Goal: Check status: Check status

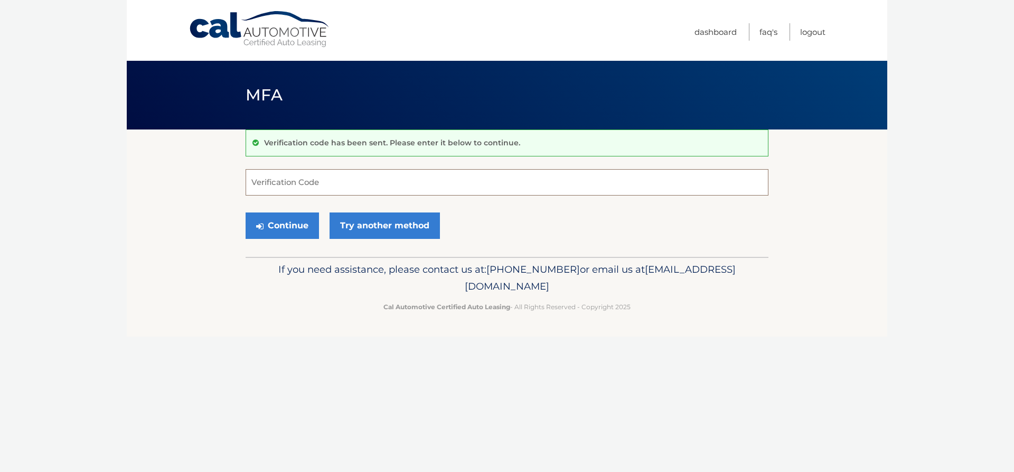
click at [321, 173] on input "Verification Code" at bounding box center [507, 182] width 523 height 26
type input "803441"
click at [292, 223] on button "Continue" at bounding box center [282, 225] width 73 height 26
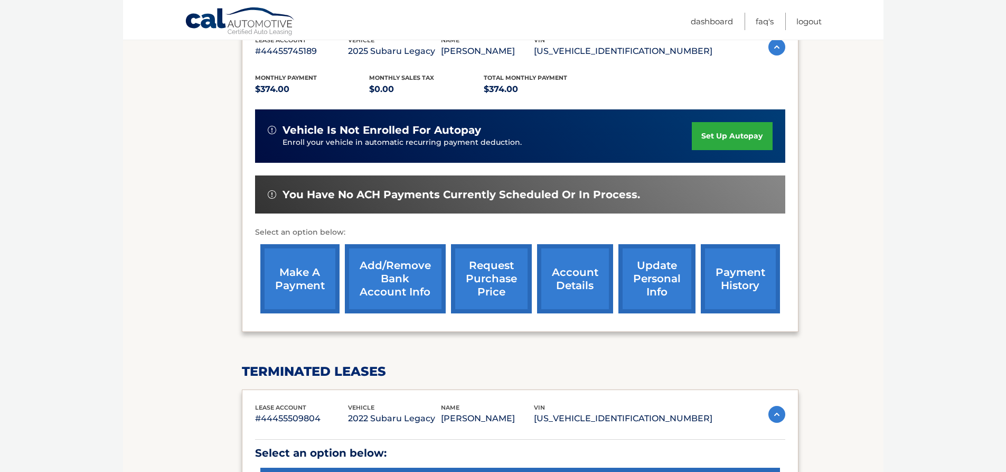
scroll to position [193, 0]
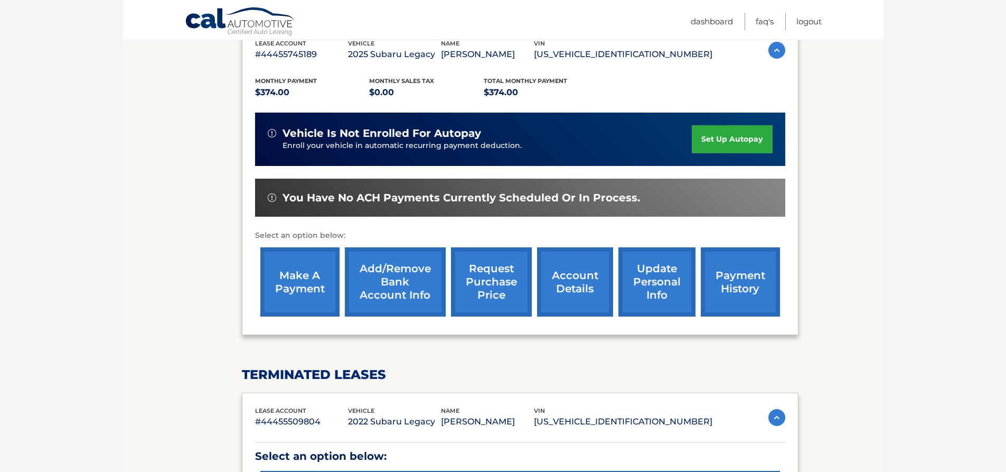
click at [567, 281] on link "account details" at bounding box center [575, 281] width 76 height 69
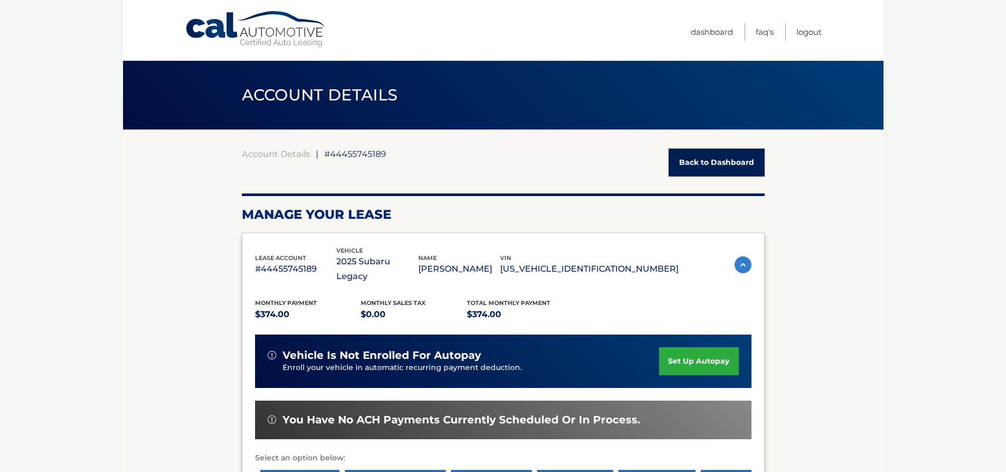
click at [701, 161] on link "Back to Dashboard" at bounding box center [716, 162] width 96 height 28
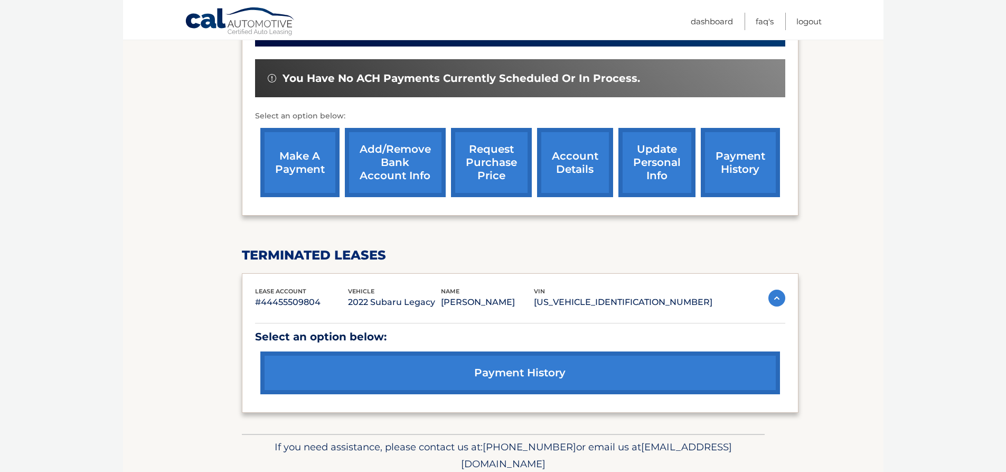
scroll to position [319, 0]
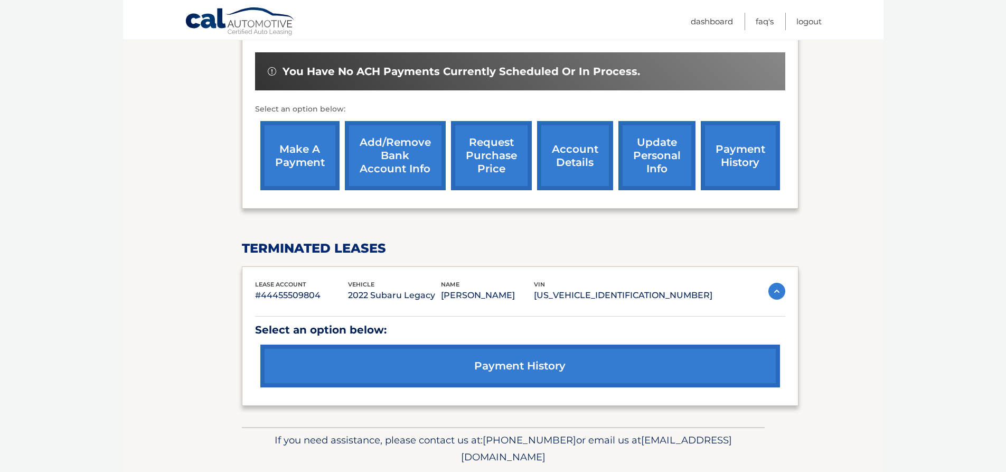
click at [753, 155] on link "payment history" at bounding box center [740, 155] width 79 height 69
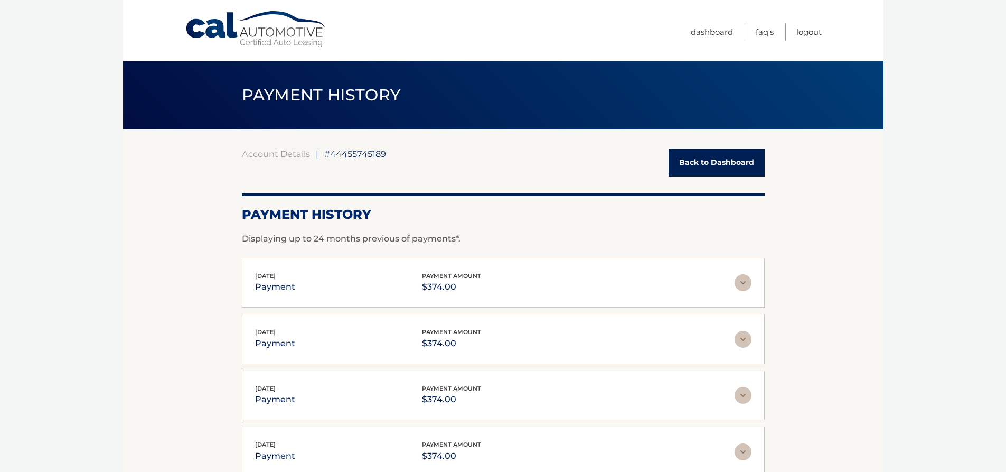
click at [704, 155] on link "Back to Dashboard" at bounding box center [716, 162] width 96 height 28
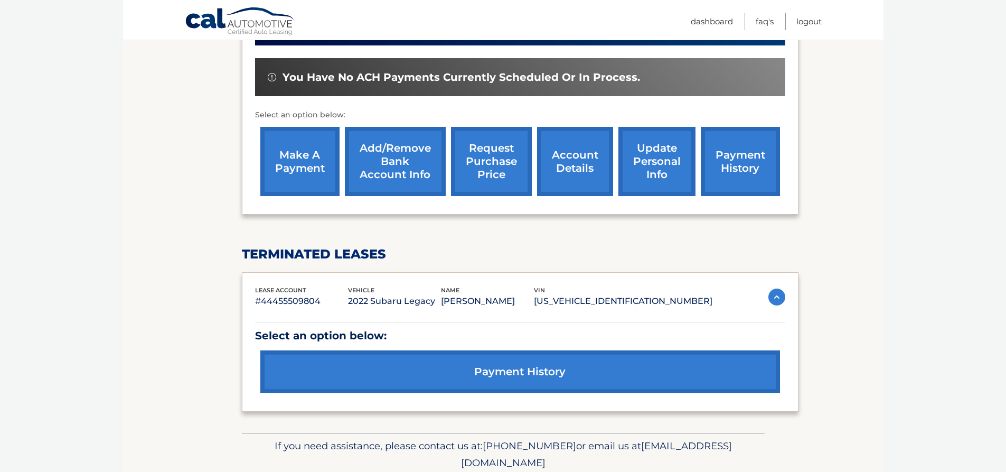
scroll to position [318, 0]
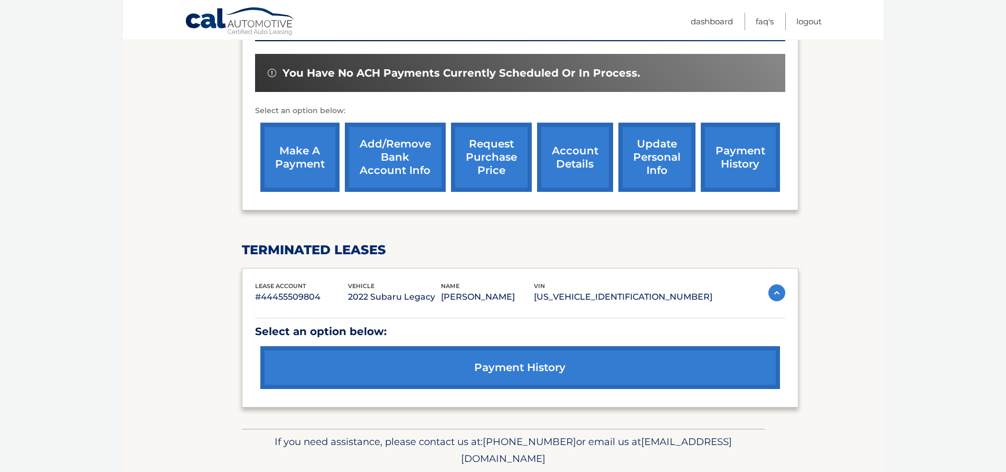
click at [466, 368] on link "payment history" at bounding box center [520, 367] width 520 height 43
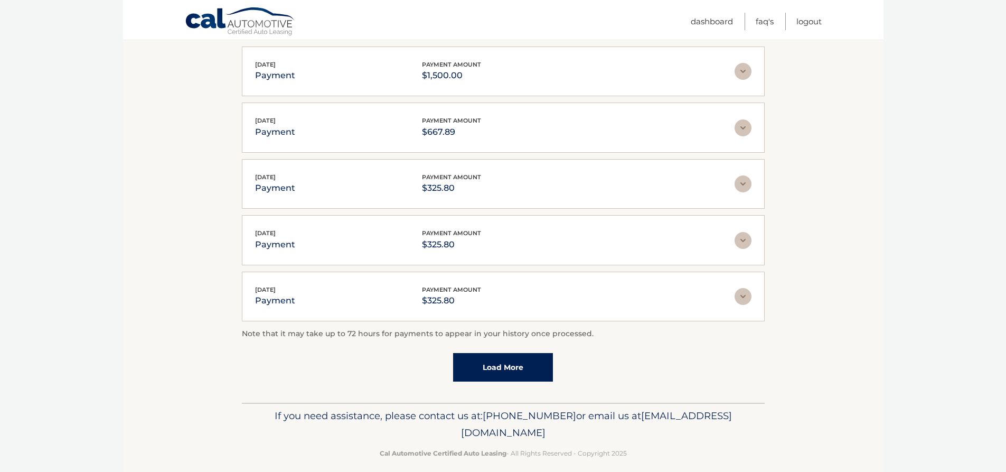
scroll to position [212, 0]
click at [505, 365] on link "Load More" at bounding box center [503, 366] width 100 height 29
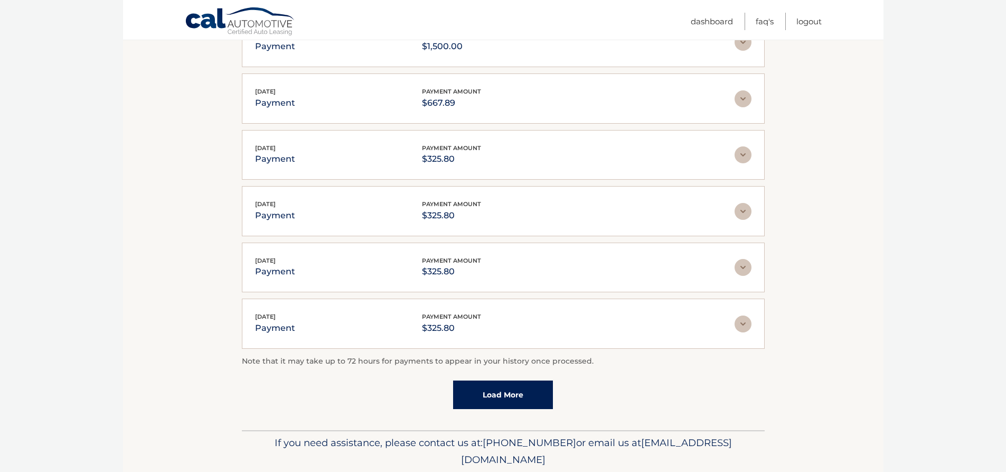
scroll to position [253, 0]
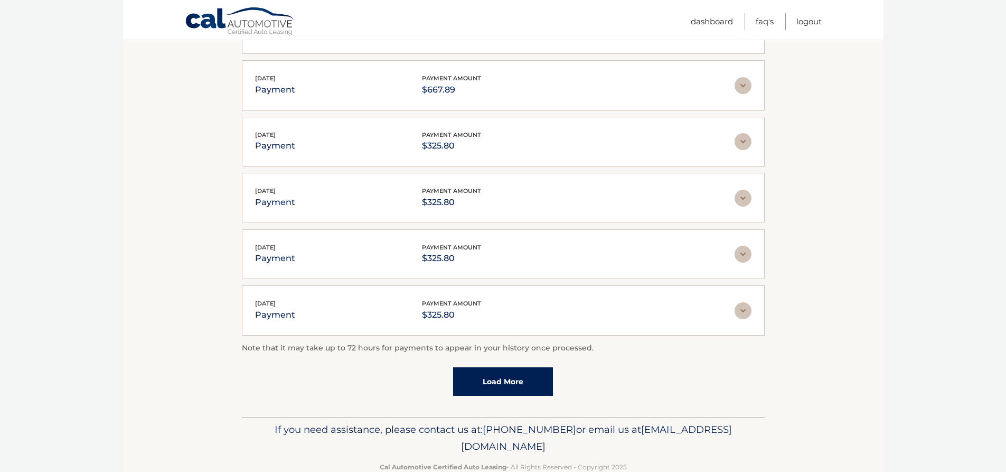
click at [512, 378] on link "Load More" at bounding box center [503, 381] width 100 height 29
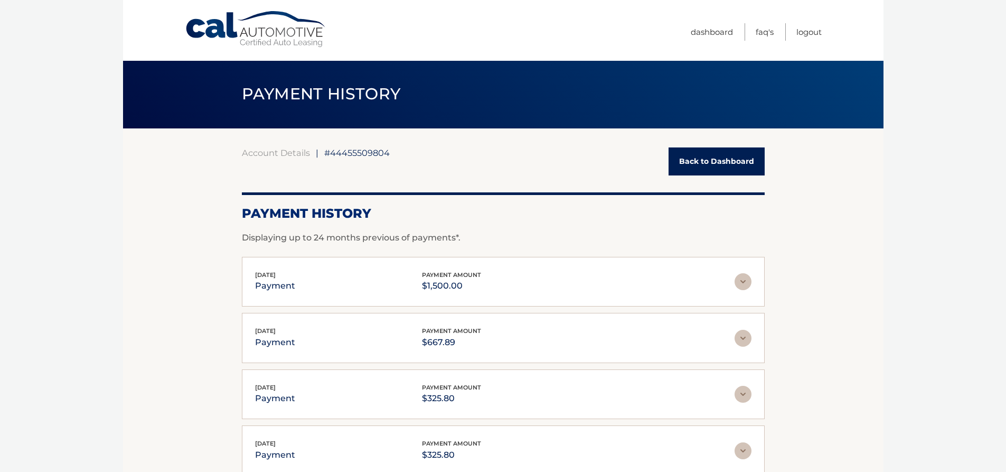
scroll to position [0, 0]
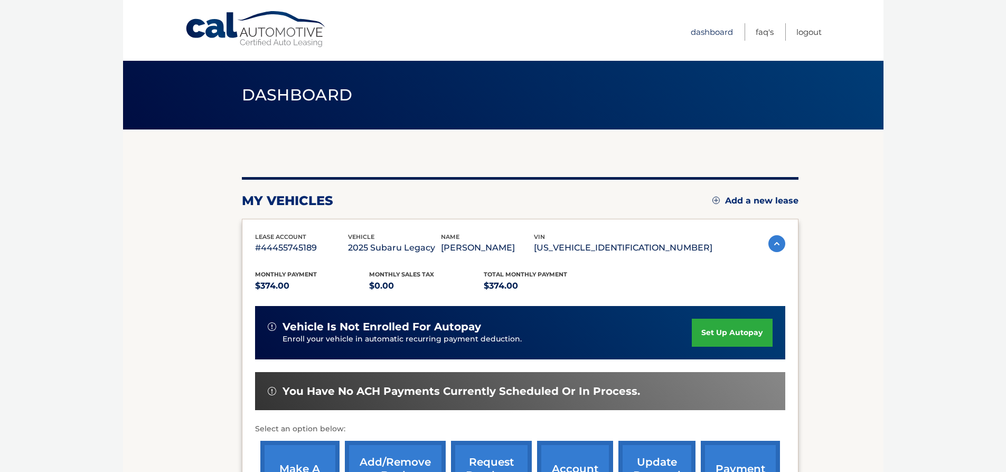
click at [710, 34] on link "Dashboard" at bounding box center [712, 31] width 42 height 17
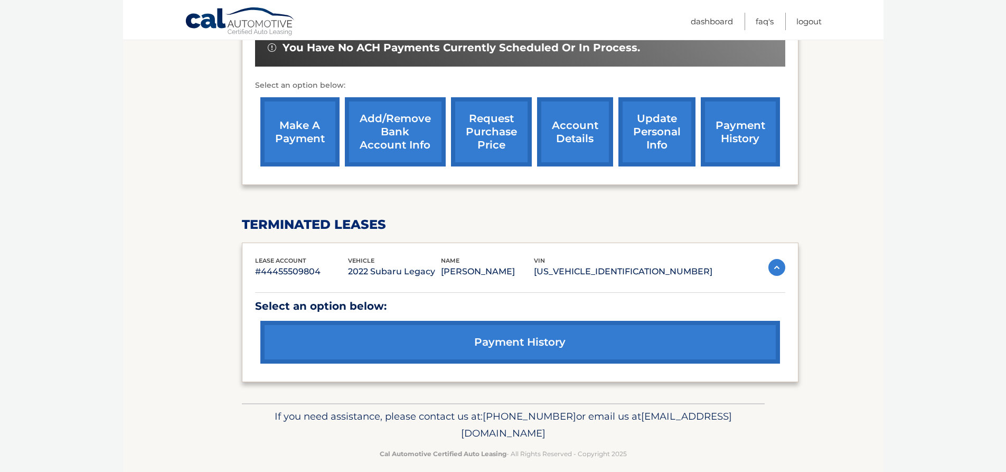
scroll to position [355, 0]
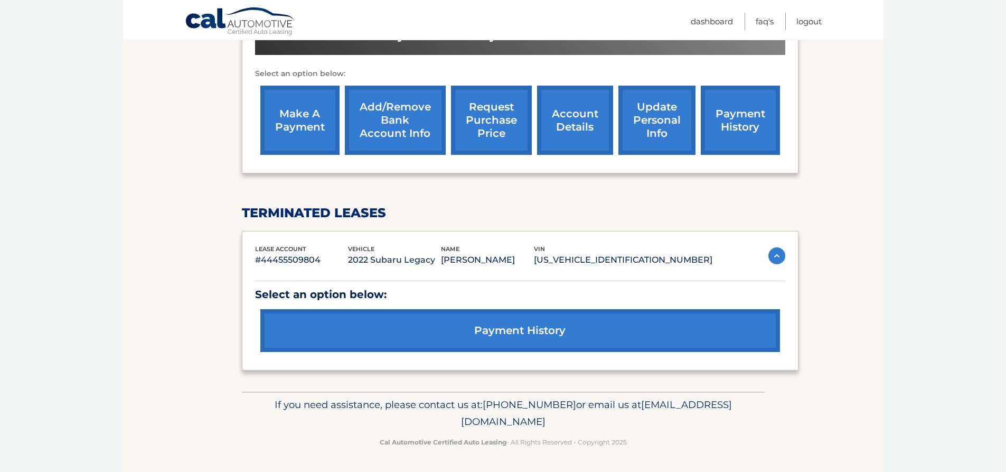
drag, startPoint x: 8, startPoint y: 404, endPoint x: 22, endPoint y: 376, distance: 31.6
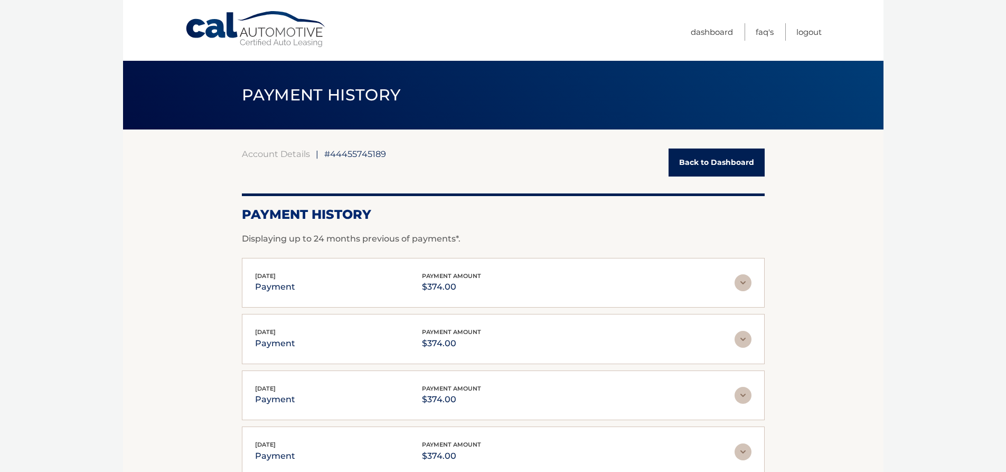
click at [711, 168] on link "Back to Dashboard" at bounding box center [716, 162] width 96 height 28
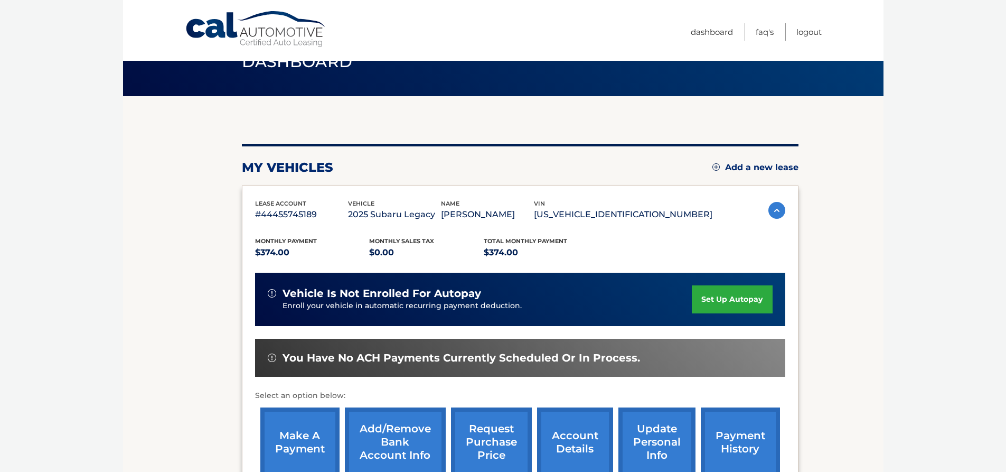
scroll to position [42, 0]
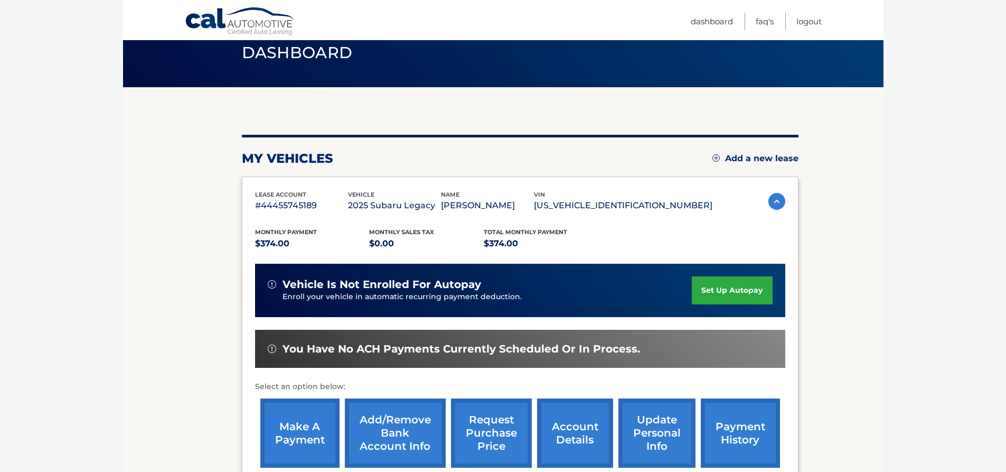
click at [899, 22] on body "Cal Automotive Menu Dashboard FAQ's Logout" at bounding box center [503, 194] width 1006 height 472
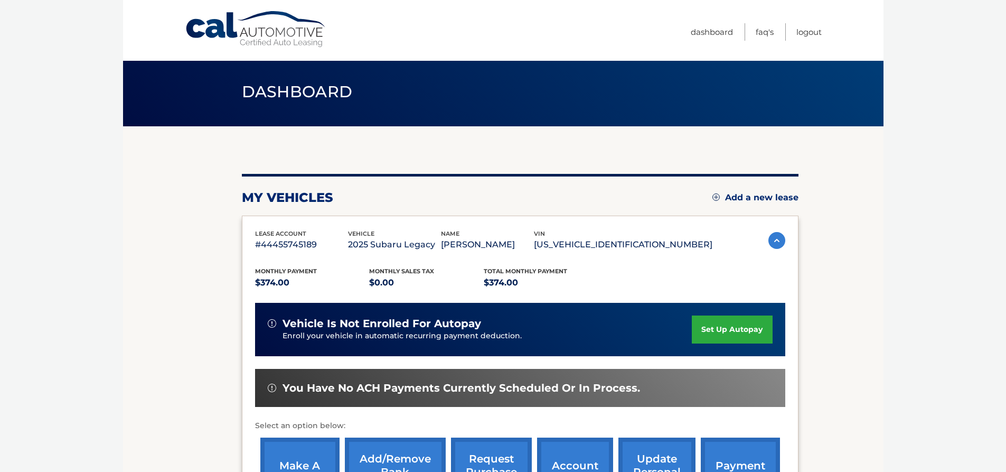
scroll to position [1, 0]
